Goal: Transaction & Acquisition: Purchase product/service

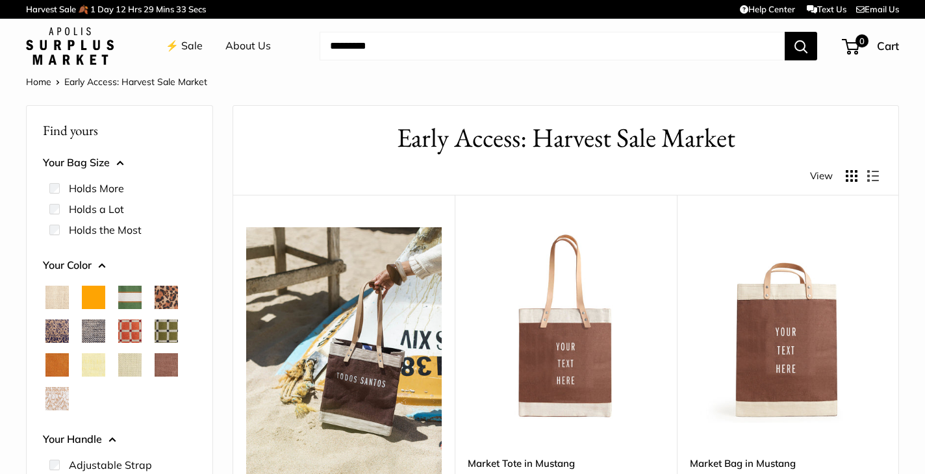
click at [354, 373] on img at bounding box center [343, 374] width 195 height 294
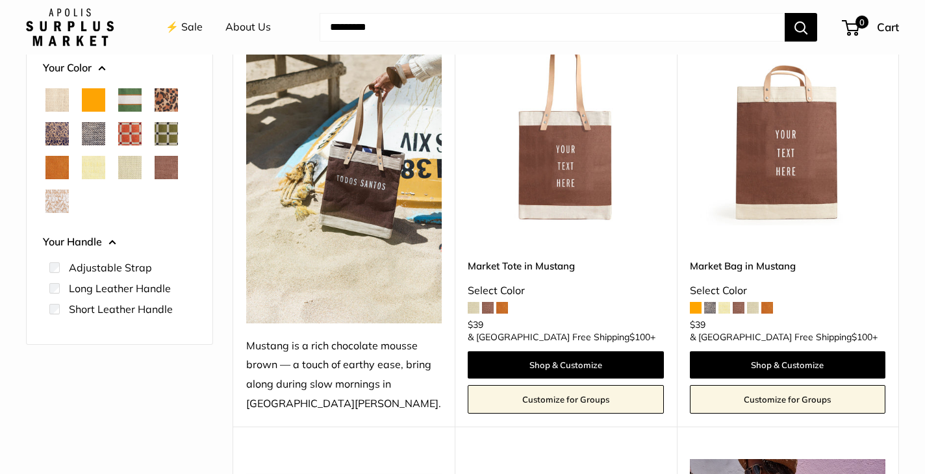
scroll to position [199, 0]
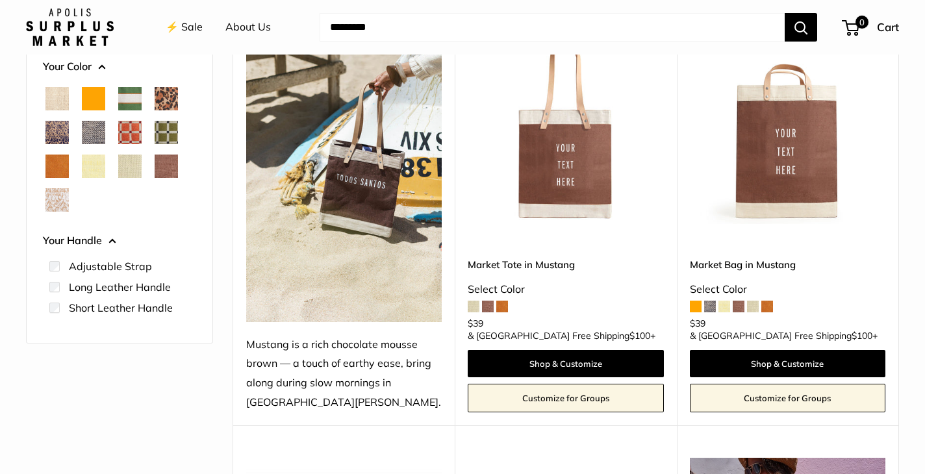
click at [131, 375] on div "Find yours Your Bag Size Holds the Most" at bounding box center [119, 143] width 187 height 474
click at [329, 237] on img at bounding box center [343, 176] width 195 height 294
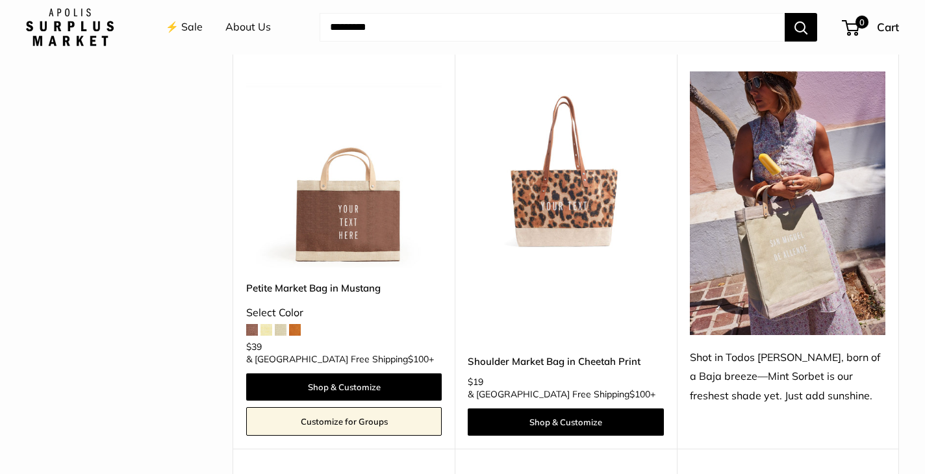
scroll to position [594, 0]
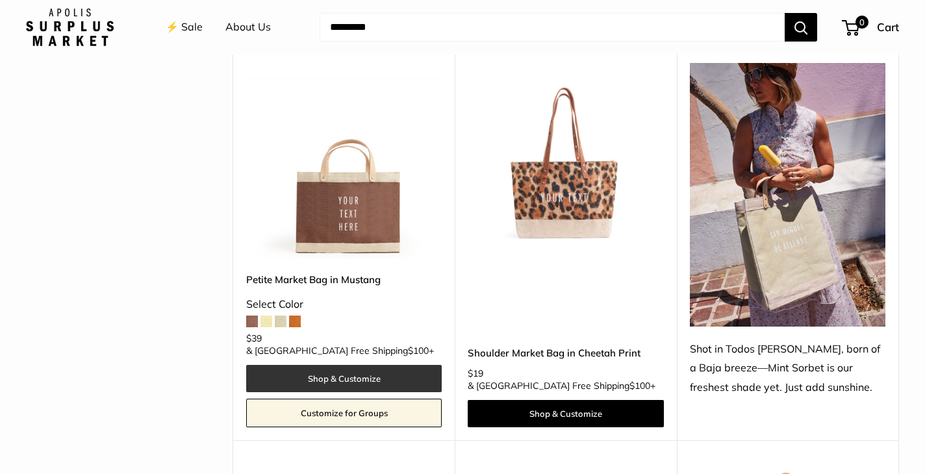
click at [336, 365] on link "Shop & Customize" at bounding box center [343, 378] width 195 height 27
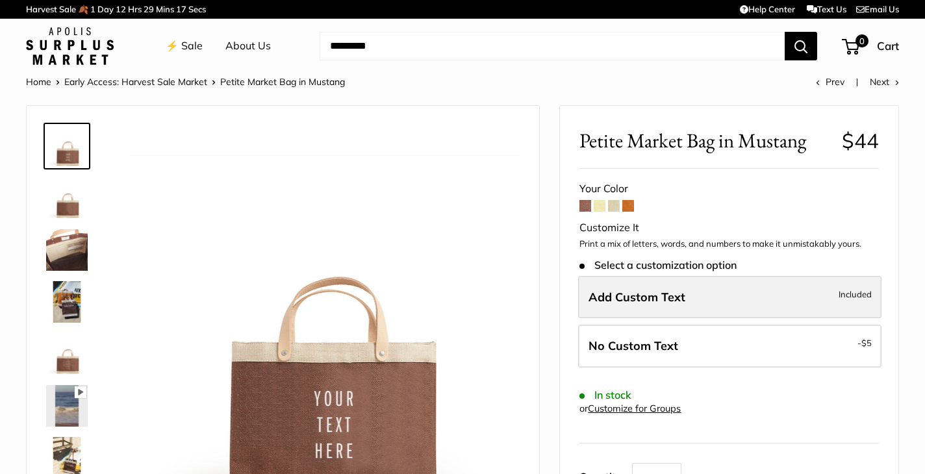
click at [627, 305] on label "Add Custom Text Included" at bounding box center [729, 297] width 303 height 43
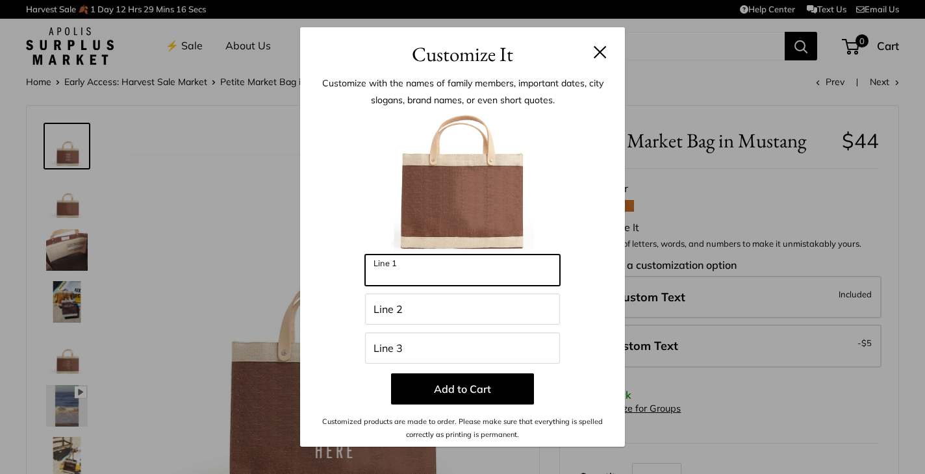
click at [405, 275] on input "Line 1" at bounding box center [462, 270] width 195 height 31
type input "*"
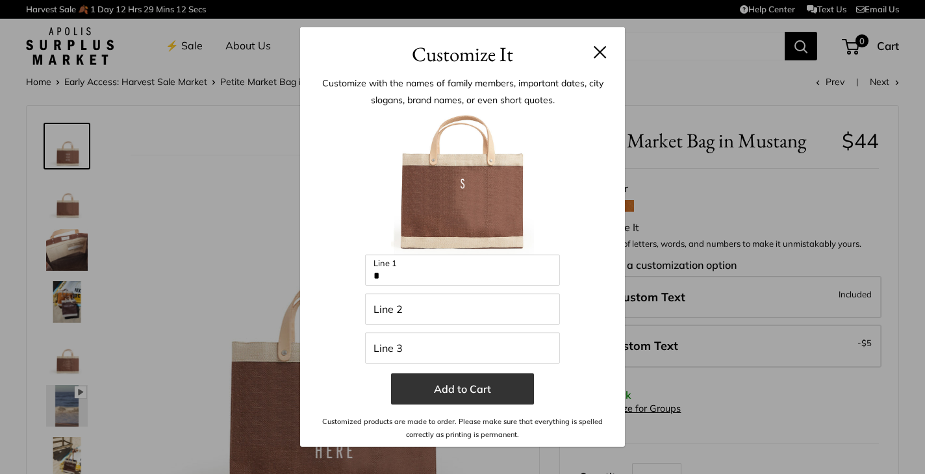
click at [427, 395] on button "Add to Cart" at bounding box center [462, 388] width 143 height 31
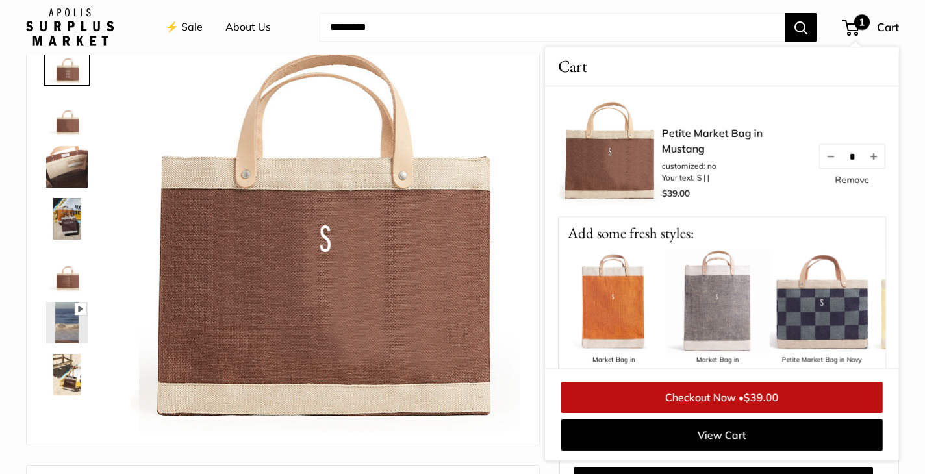
scroll to position [80, 0]
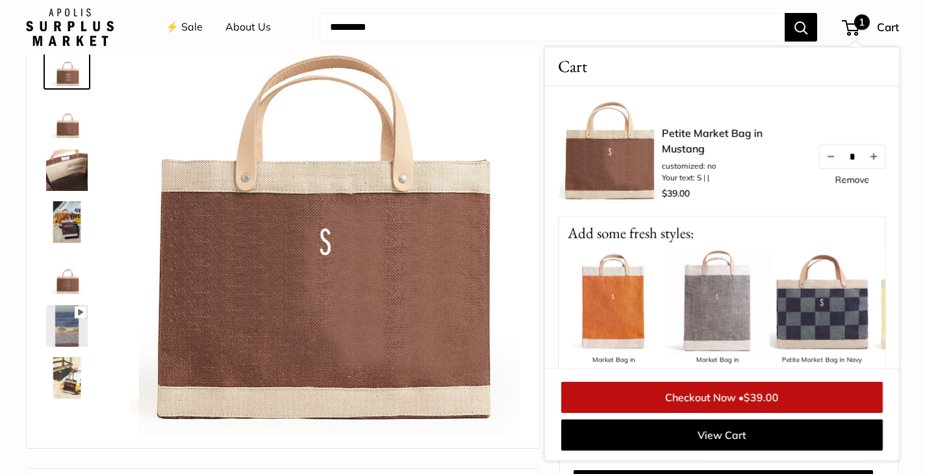
click at [67, 179] on img at bounding box center [67, 170] width 42 height 42
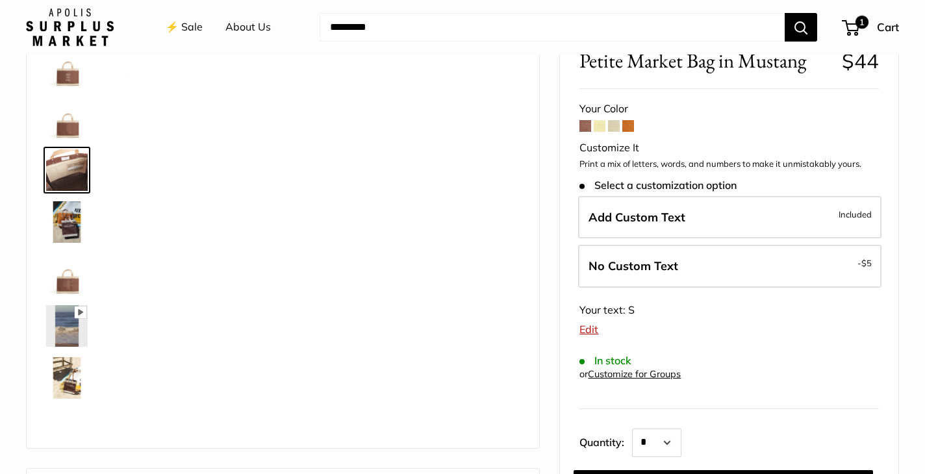
click at [67, 225] on img at bounding box center [67, 222] width 42 height 42
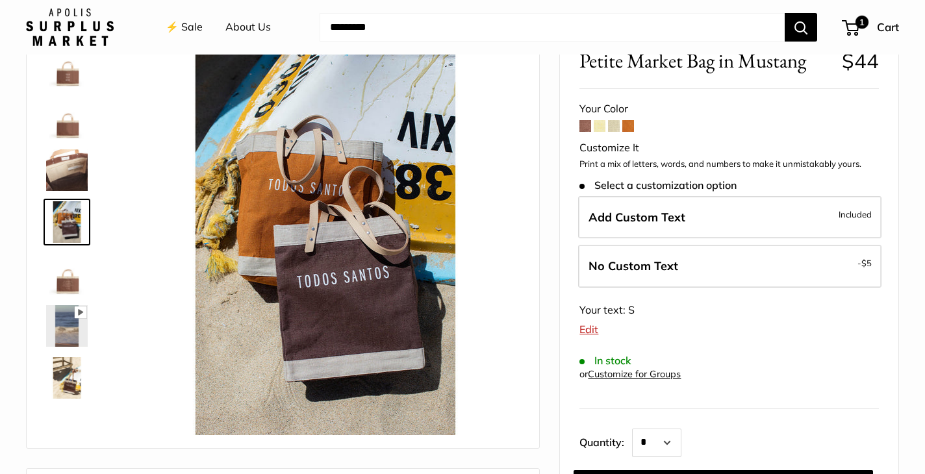
click at [68, 323] on img at bounding box center [67, 326] width 42 height 42
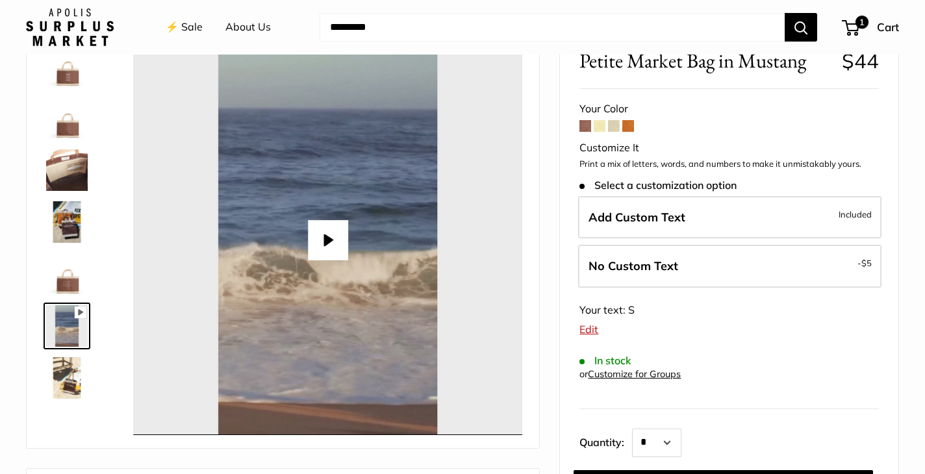
click at [64, 398] on img at bounding box center [67, 378] width 42 height 42
